Goal: Task Accomplishment & Management: Manage account settings

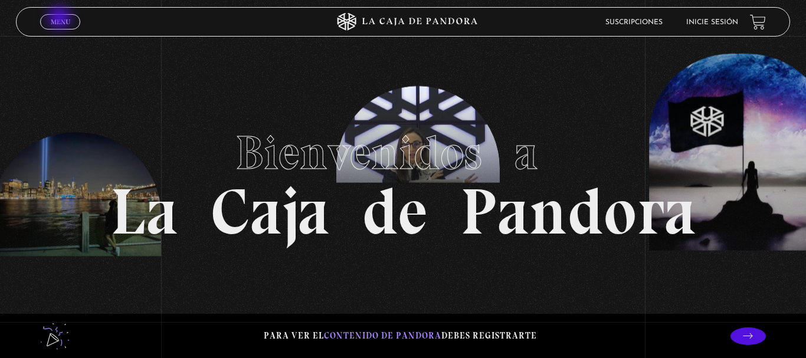
click at [61, 19] on span "Menu" at bounding box center [60, 21] width 19 height 7
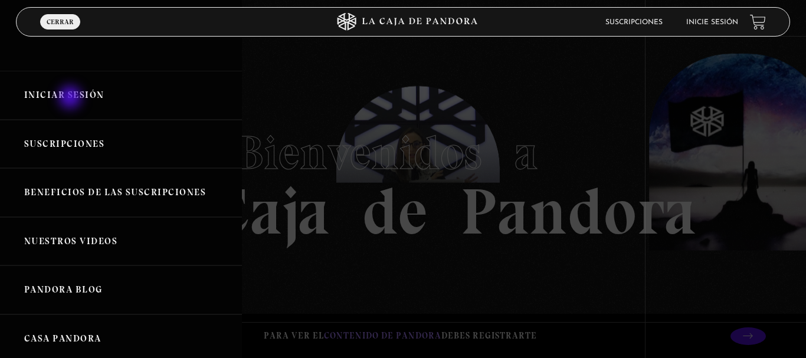
click at [71, 99] on link "Iniciar Sesión" at bounding box center [121, 95] width 242 height 49
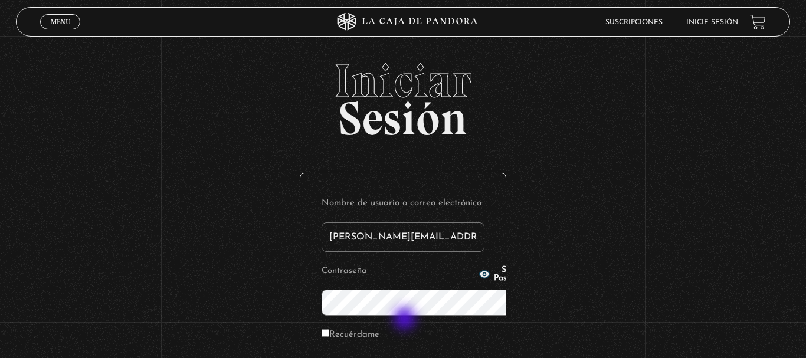
click at [406, 326] on p "Recuérdame" at bounding box center [403, 338] width 163 height 24
type input "[PERSON_NAME][EMAIL_ADDRESS][DOMAIN_NAME]"
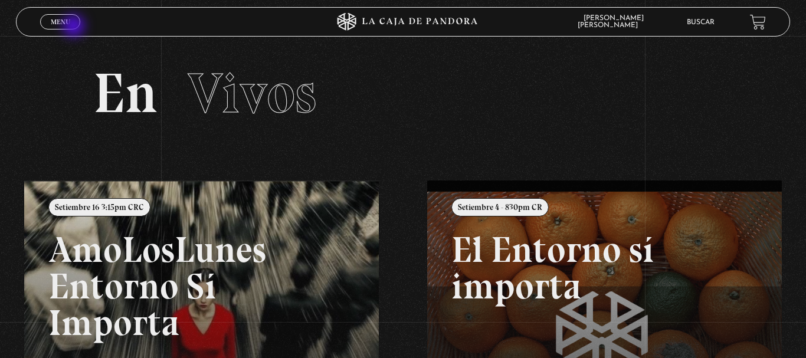
click at [75, 27] on link "Menu Cerrar" at bounding box center [60, 21] width 40 height 15
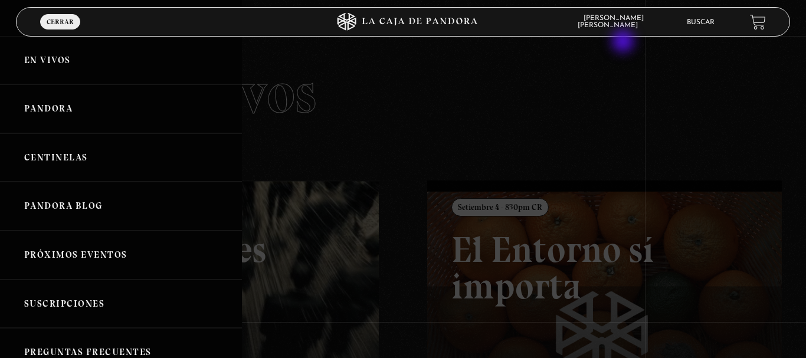
click at [639, 49] on div at bounding box center [403, 179] width 806 height 358
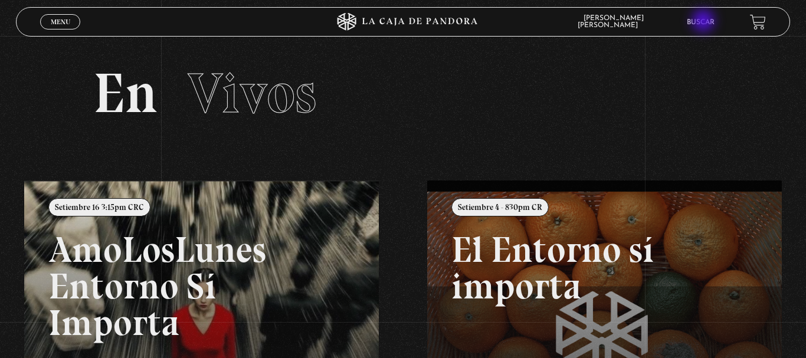
click at [704, 22] on link "Buscar" at bounding box center [701, 22] width 28 height 7
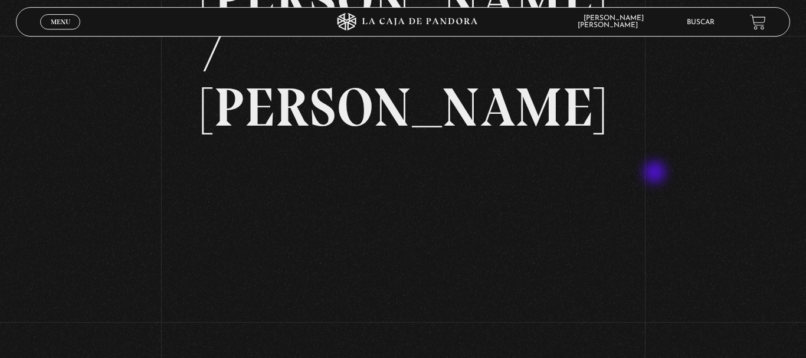
scroll to position [125, 0]
